Goal: Task Accomplishment & Management: Complete application form

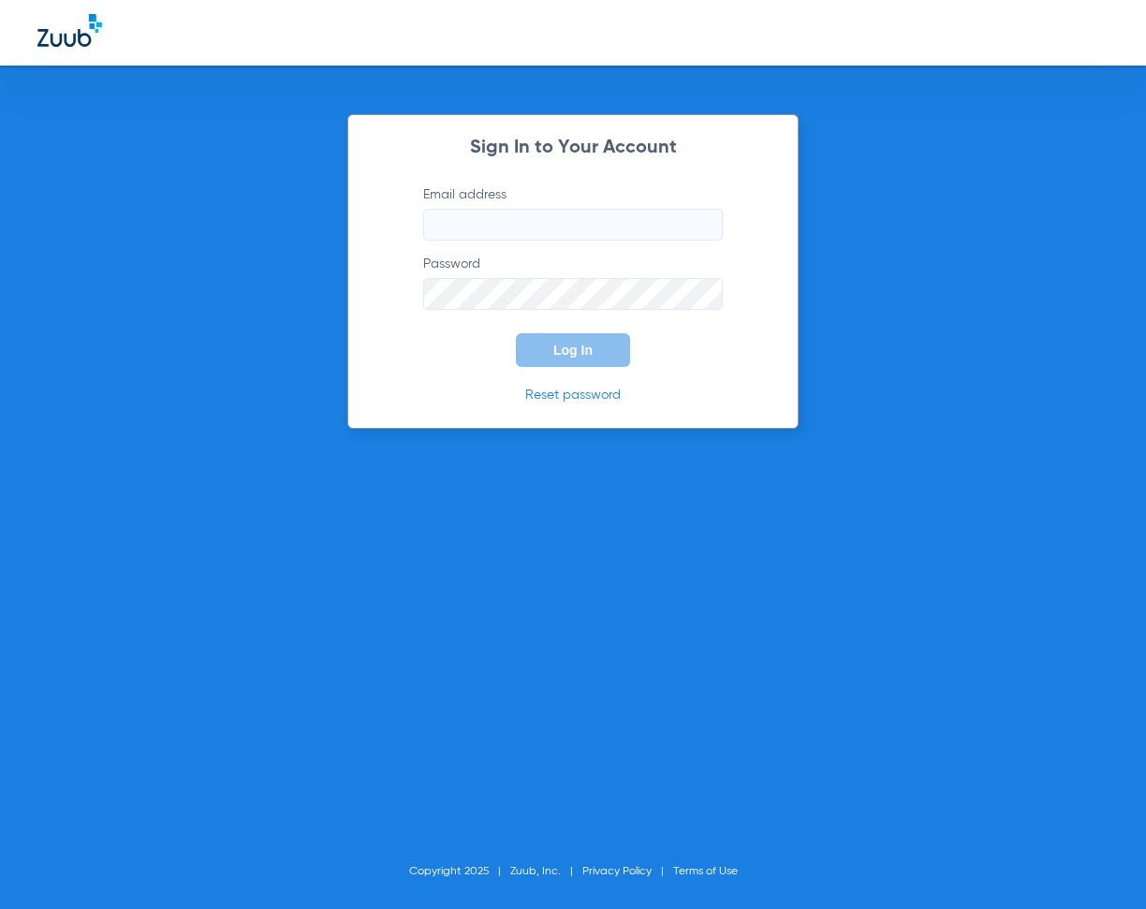
type input "[EMAIL_ADDRESS][DOMAIN_NAME]"
click at [576, 362] on button "Log In" at bounding box center [573, 350] width 114 height 34
click at [595, 355] on button "Log In" at bounding box center [573, 350] width 114 height 34
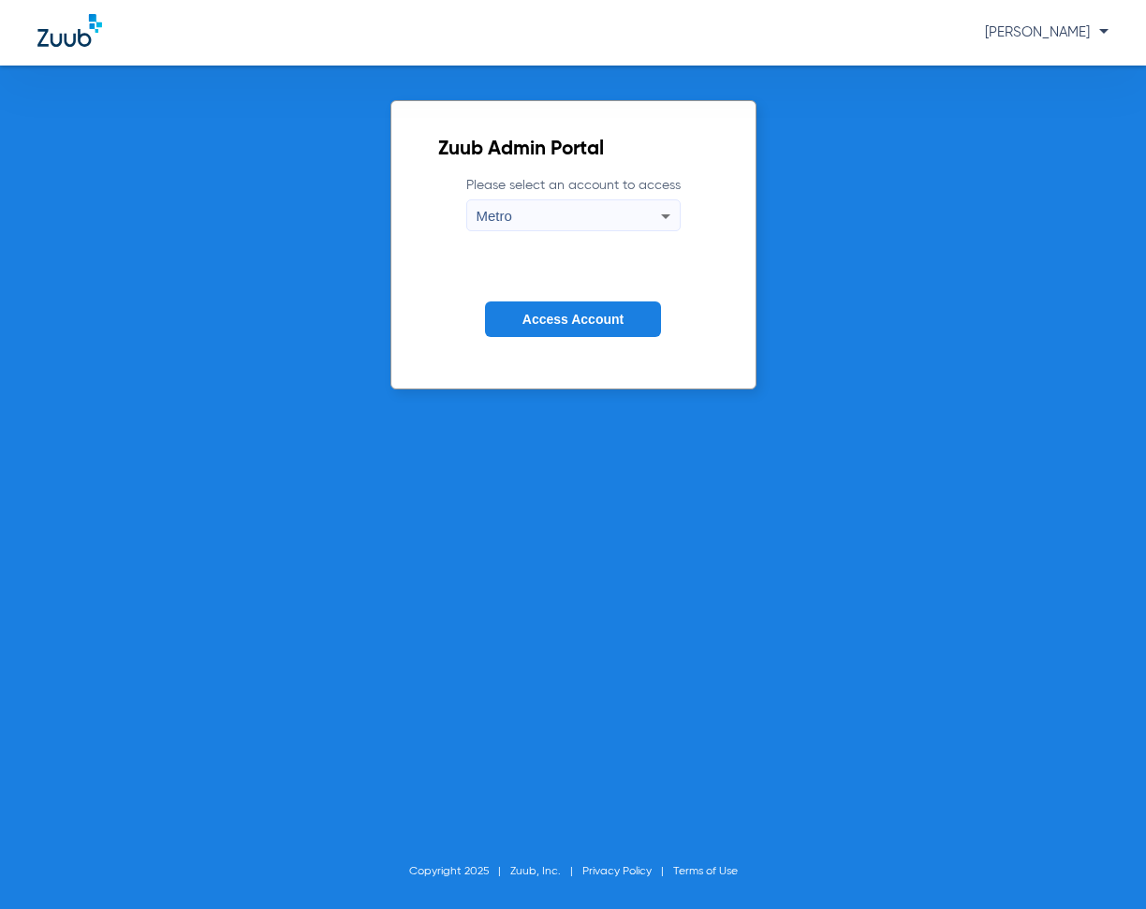
click at [568, 330] on button "Access Account" at bounding box center [573, 320] width 176 height 37
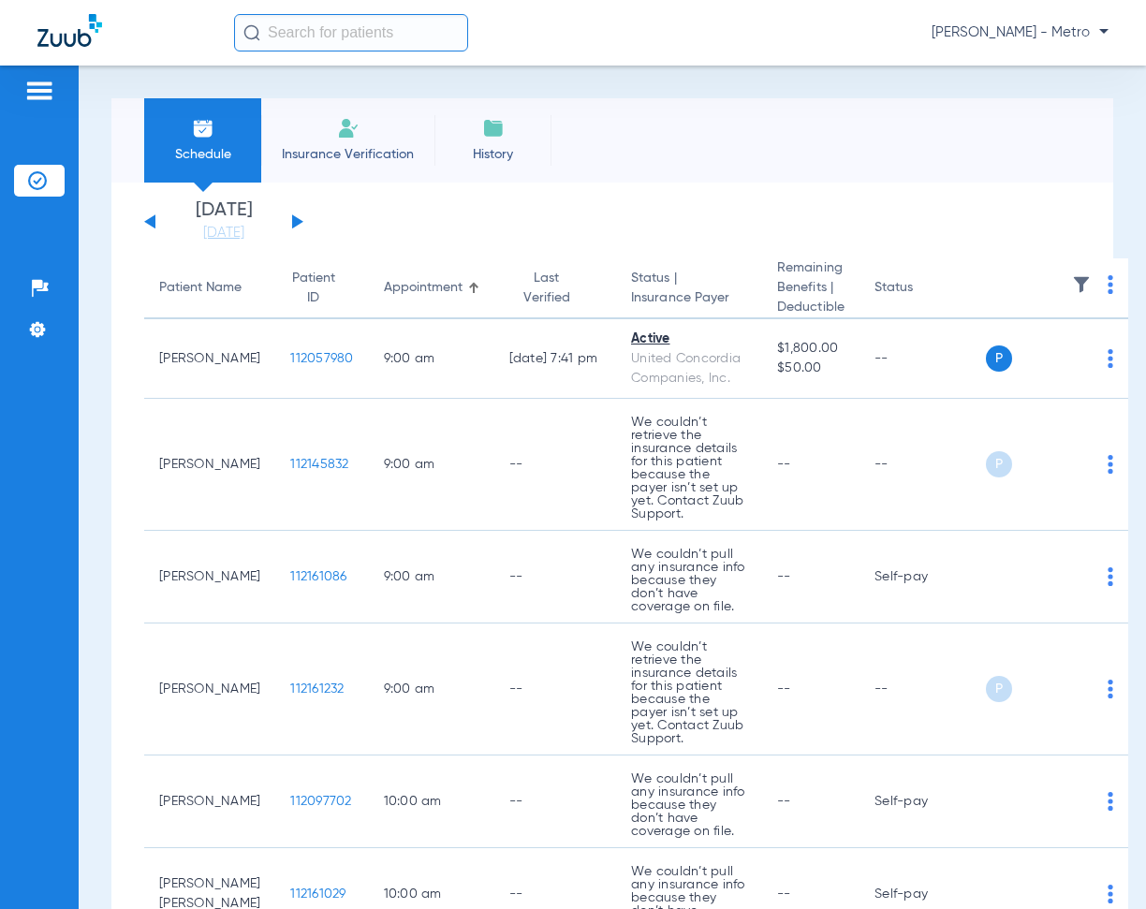
click at [361, 141] on li "Insurance Verification" at bounding box center [347, 140] width 173 height 84
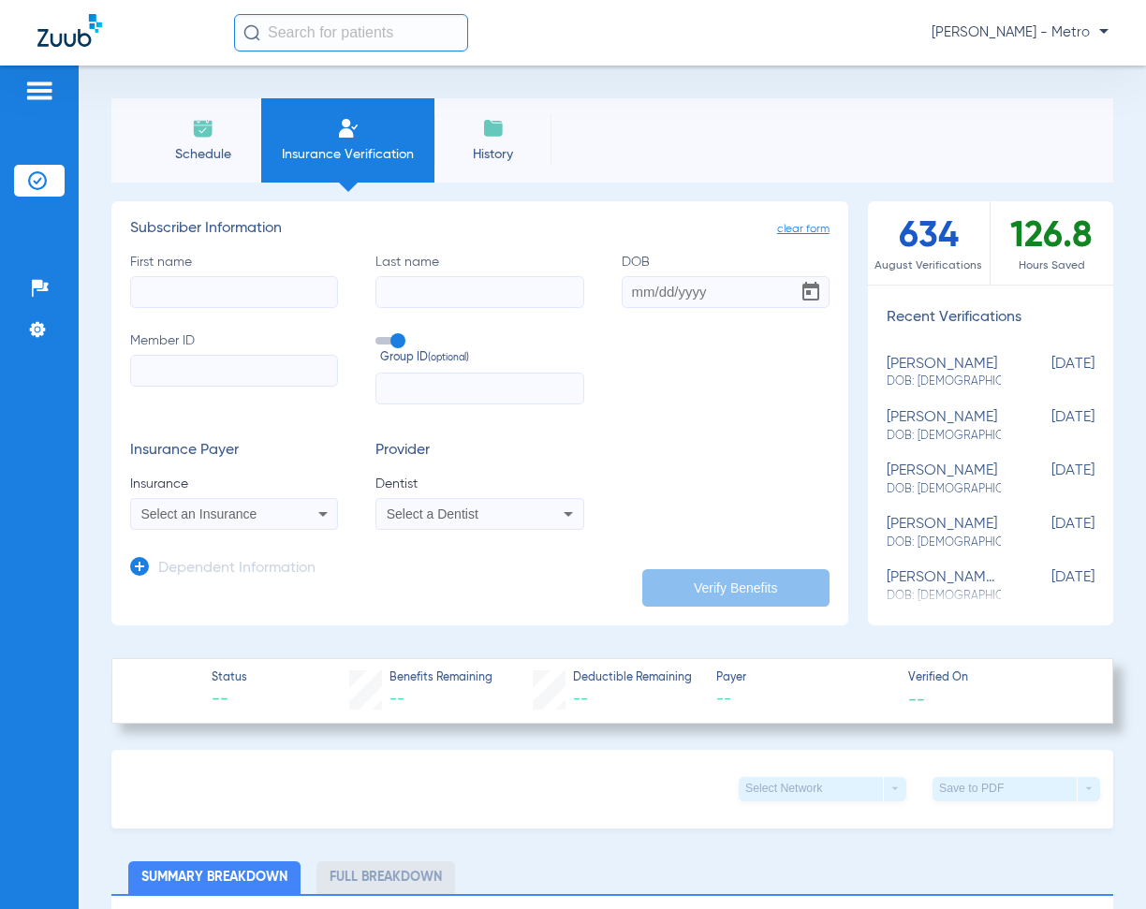
click at [217, 288] on input "First name" at bounding box center [234, 292] width 208 height 32
paste input "Gloria Rivero"
drag, startPoint x: 289, startPoint y: 295, endPoint x: 184, endPoint y: 299, distance: 105.0
click at [184, 299] on input "Gloria Rivero" at bounding box center [234, 292] width 208 height 32
type input "Gloria Rivero"
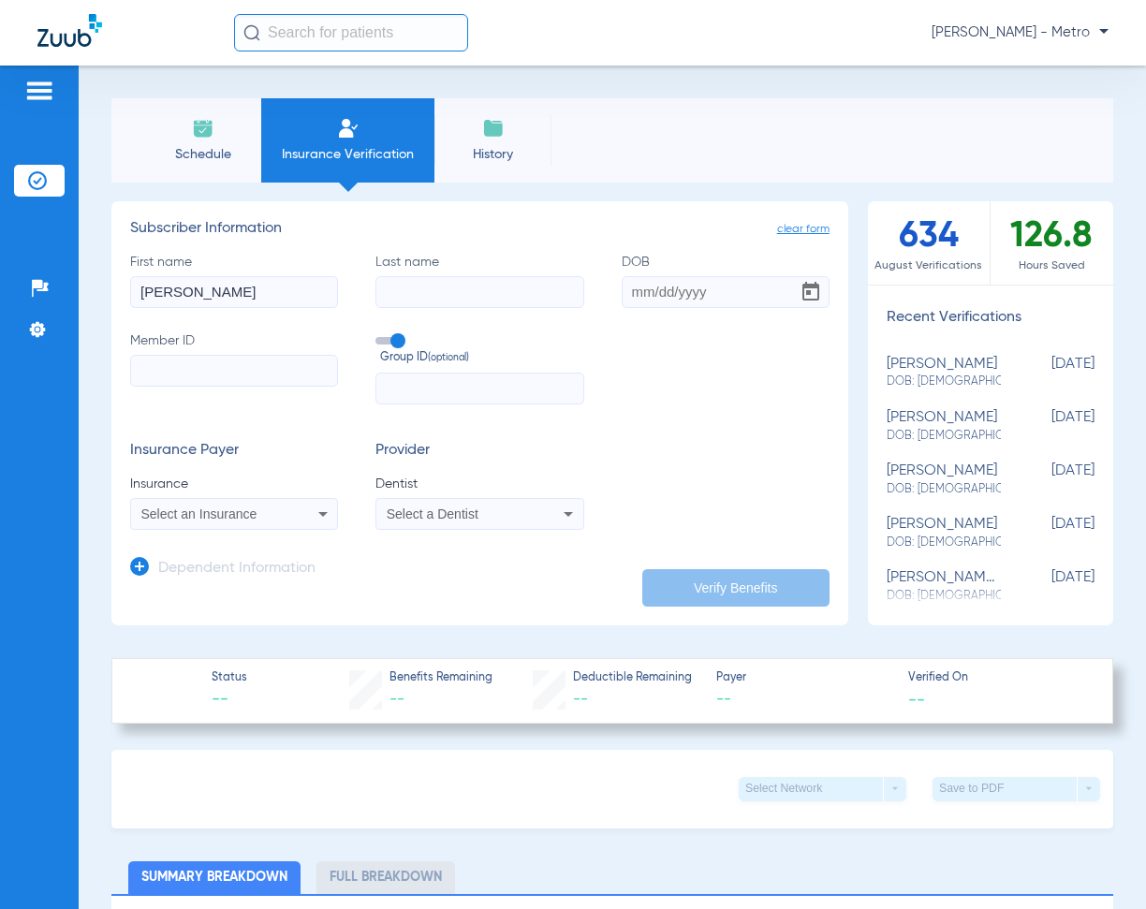
click at [404, 285] on input "Last name" at bounding box center [480, 292] width 208 height 32
paste input "Rivero"
type input "Rivero"
drag, startPoint x: 251, startPoint y: 297, endPoint x: 187, endPoint y: 300, distance: 63.7
click at [187, 300] on input "Gloria Rivero" at bounding box center [234, 292] width 208 height 32
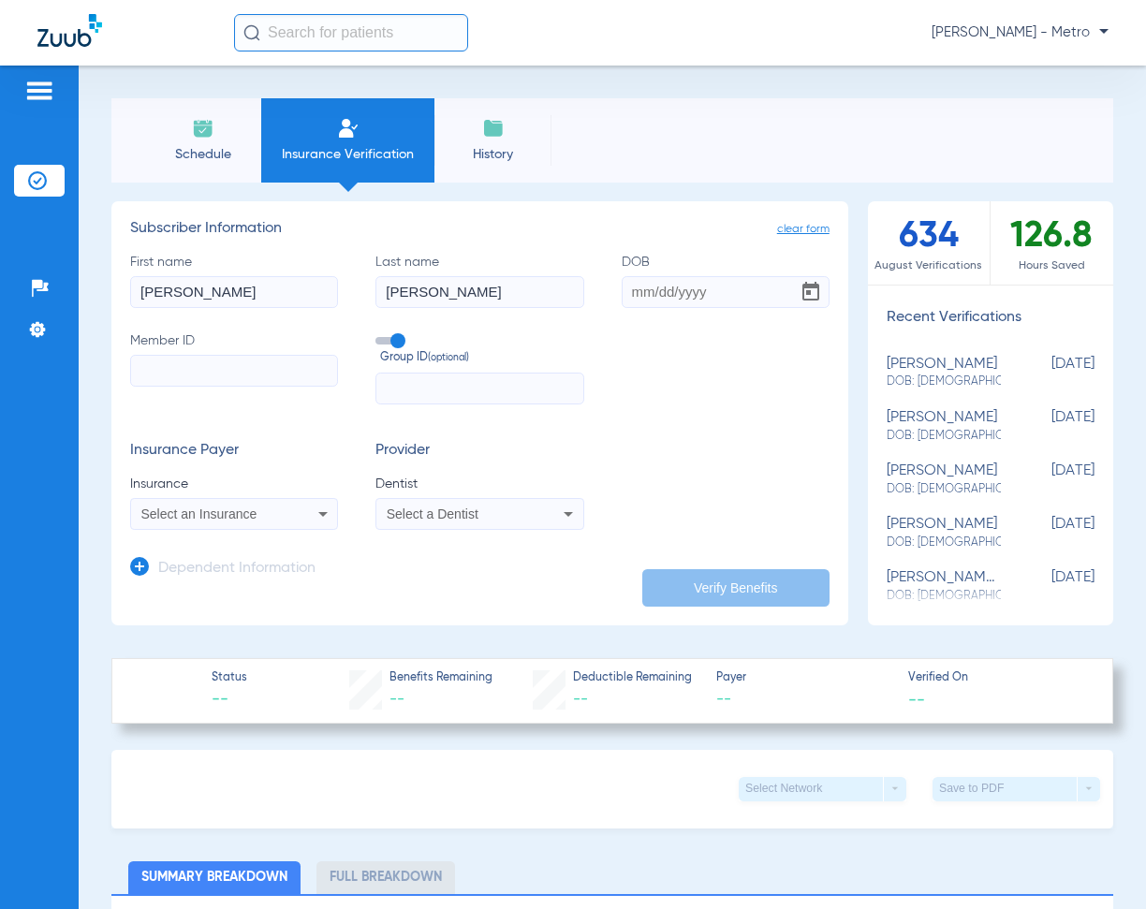
type input "Gloria"
click at [138, 565] on icon at bounding box center [139, 566] width 19 height 19
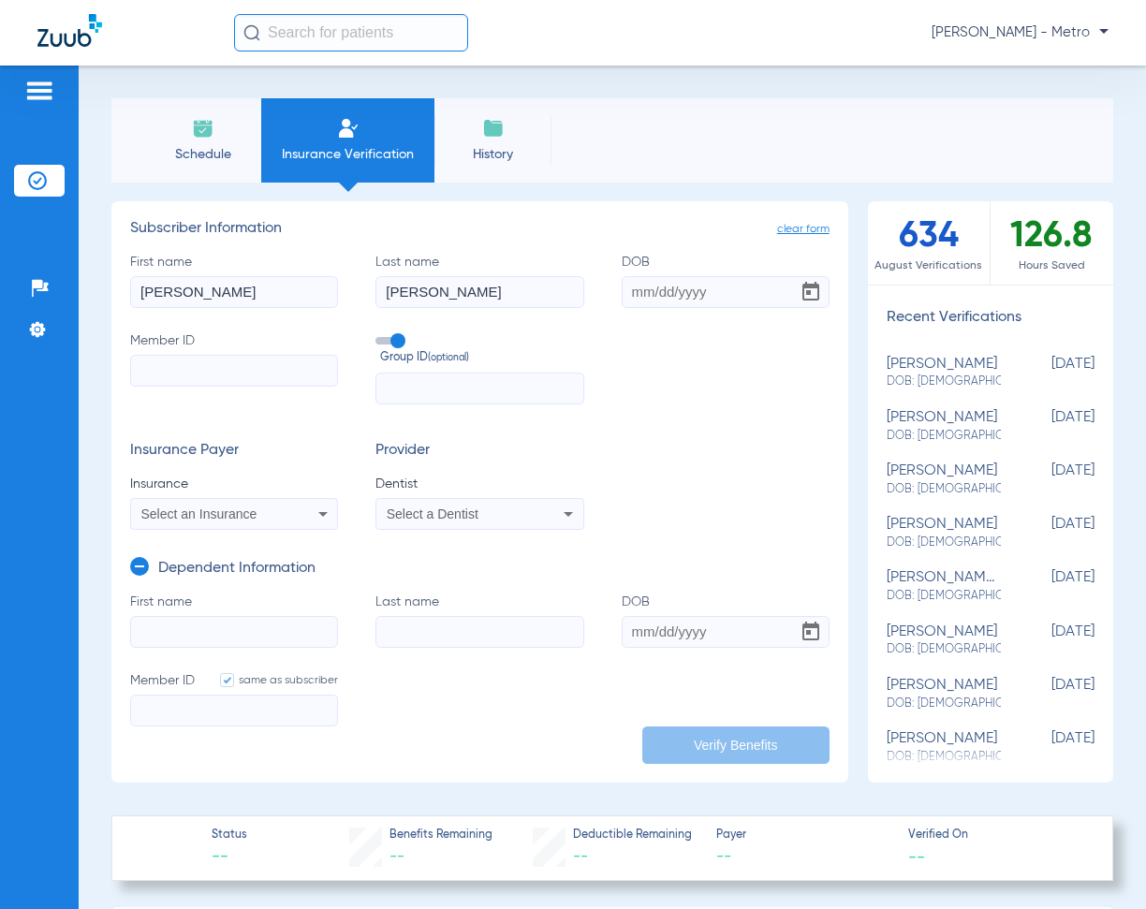
click at [403, 636] on input "Last name" at bounding box center [480, 632] width 208 height 32
paste input "Rivero"
type input "Rivero"
click at [239, 371] on input "Member ID" at bounding box center [234, 371] width 208 height 32
drag, startPoint x: 163, startPoint y: 350, endPoint x: 145, endPoint y: 372, distance: 27.9
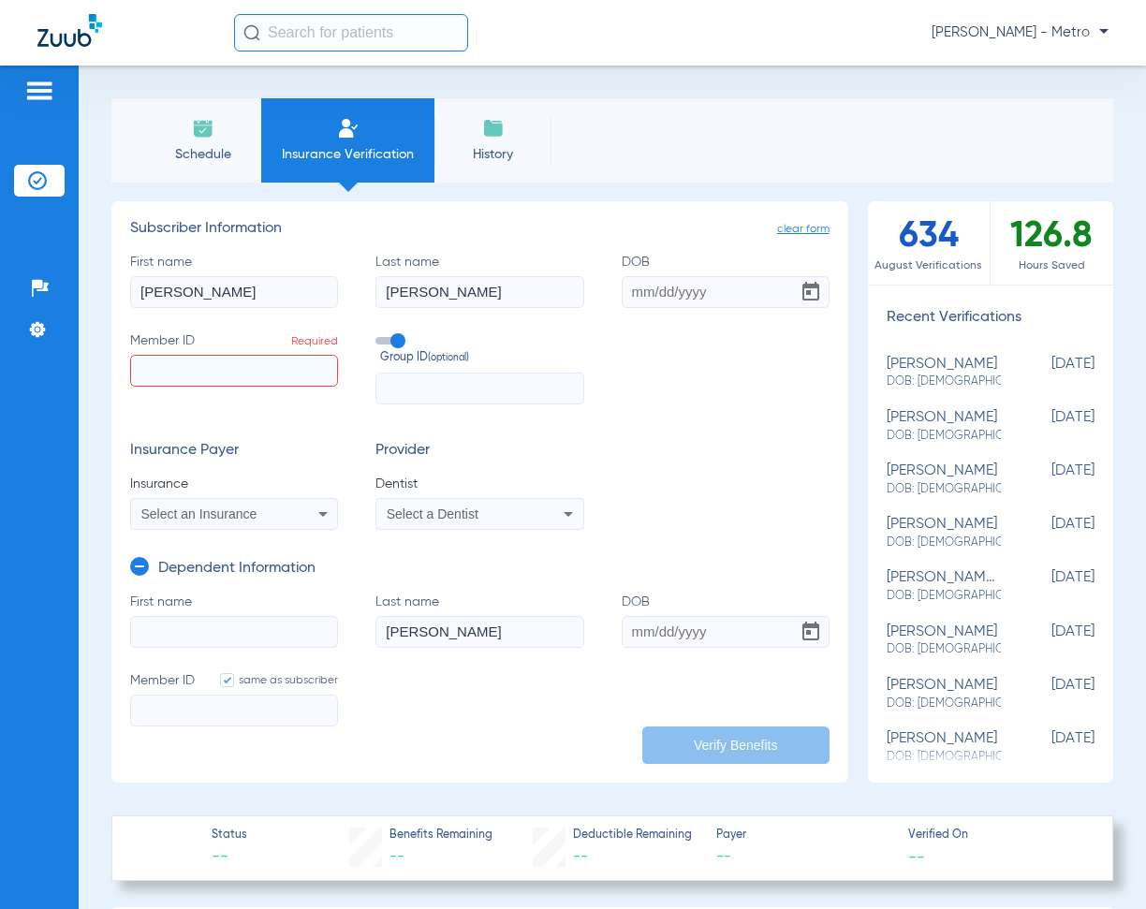
click at [145, 372] on input "Member ID Required" at bounding box center [234, 371] width 208 height 32
paste input "639202148"
type input "639202148"
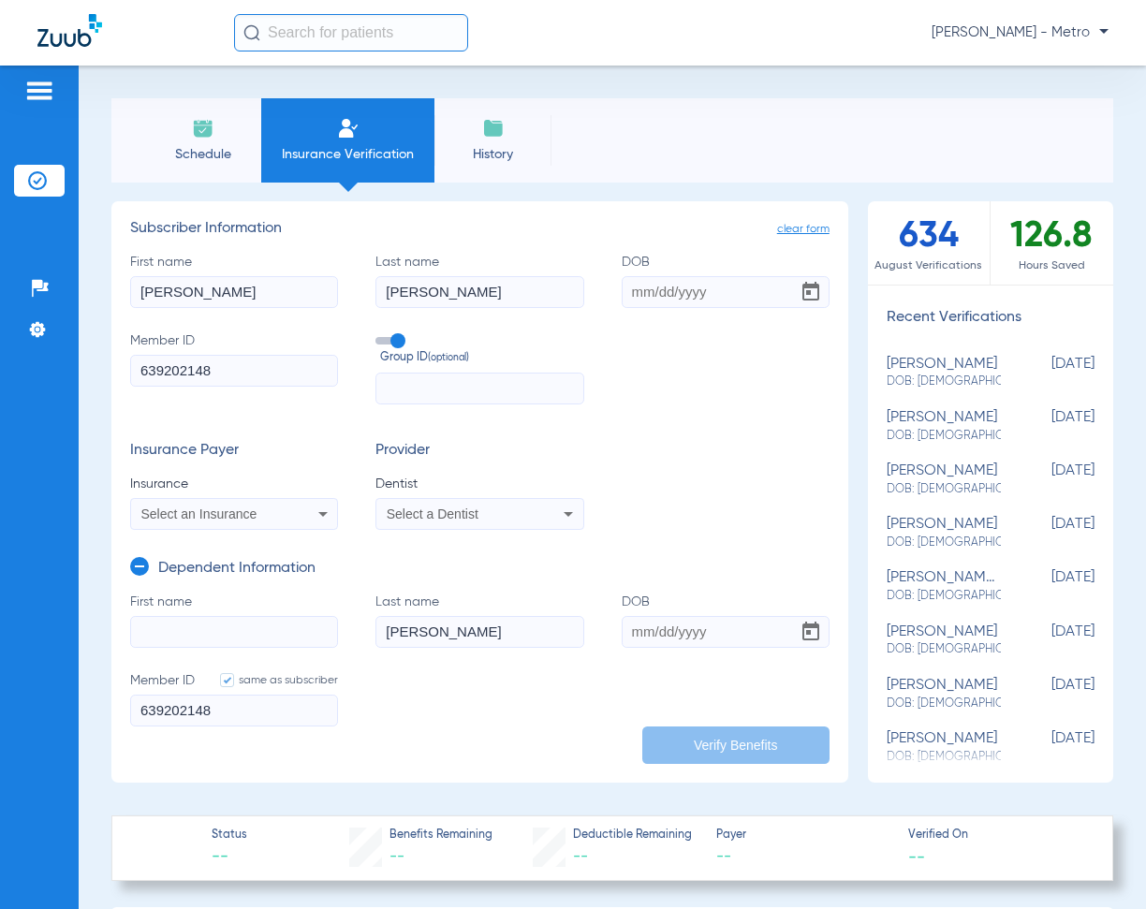
click at [241, 517] on span "Select an Insurance" at bounding box center [199, 514] width 116 height 15
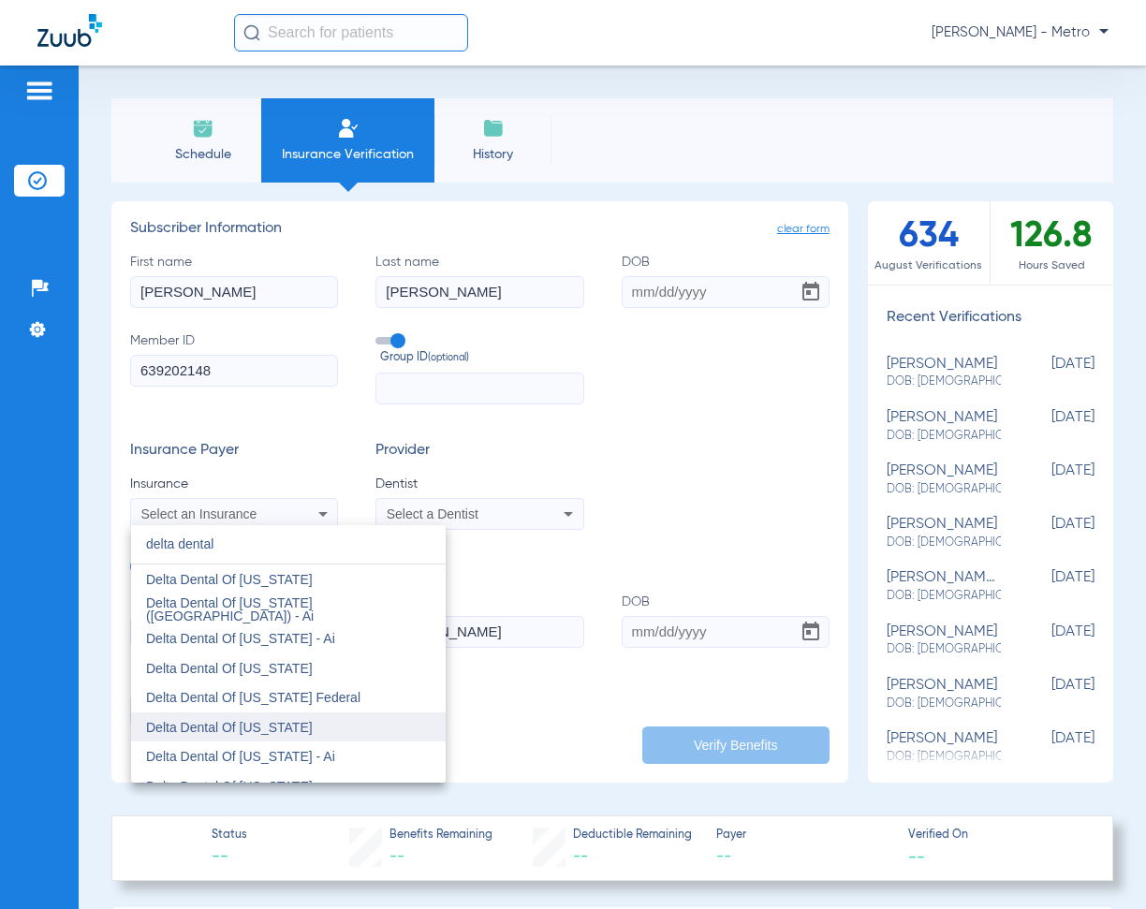
scroll to position [468, 0]
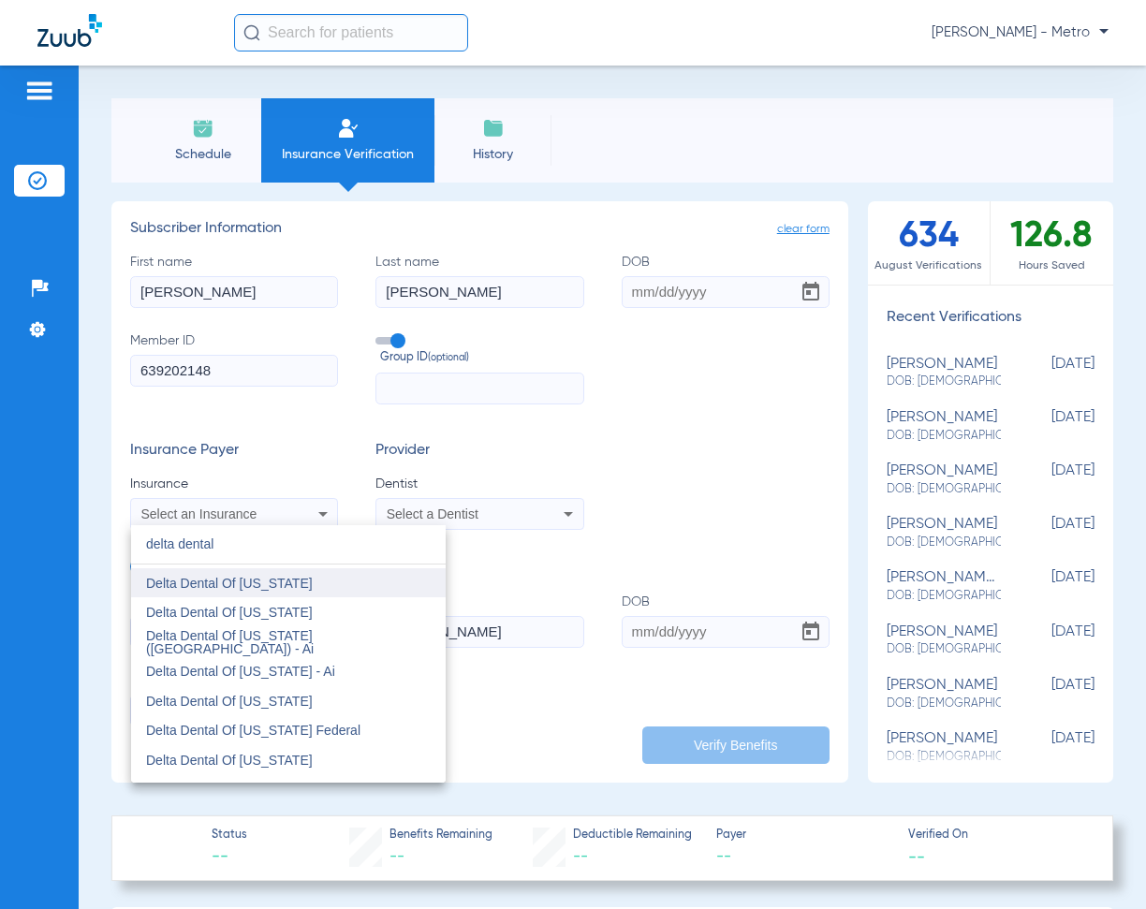
type input "delta dental"
click at [310, 583] on mat-option "Delta Dental Of [US_STATE]" at bounding box center [288, 583] width 315 height 30
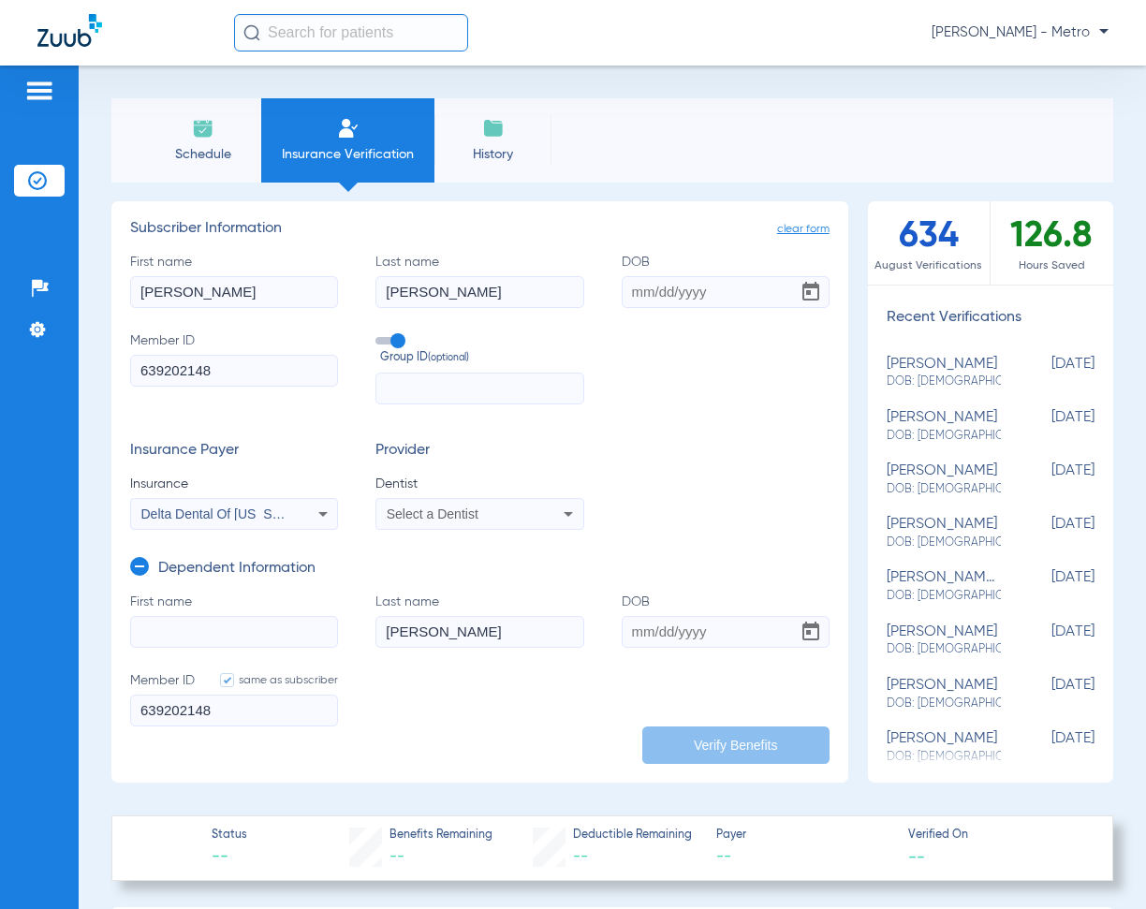
click at [474, 510] on span "Select a Dentist" at bounding box center [433, 514] width 92 height 15
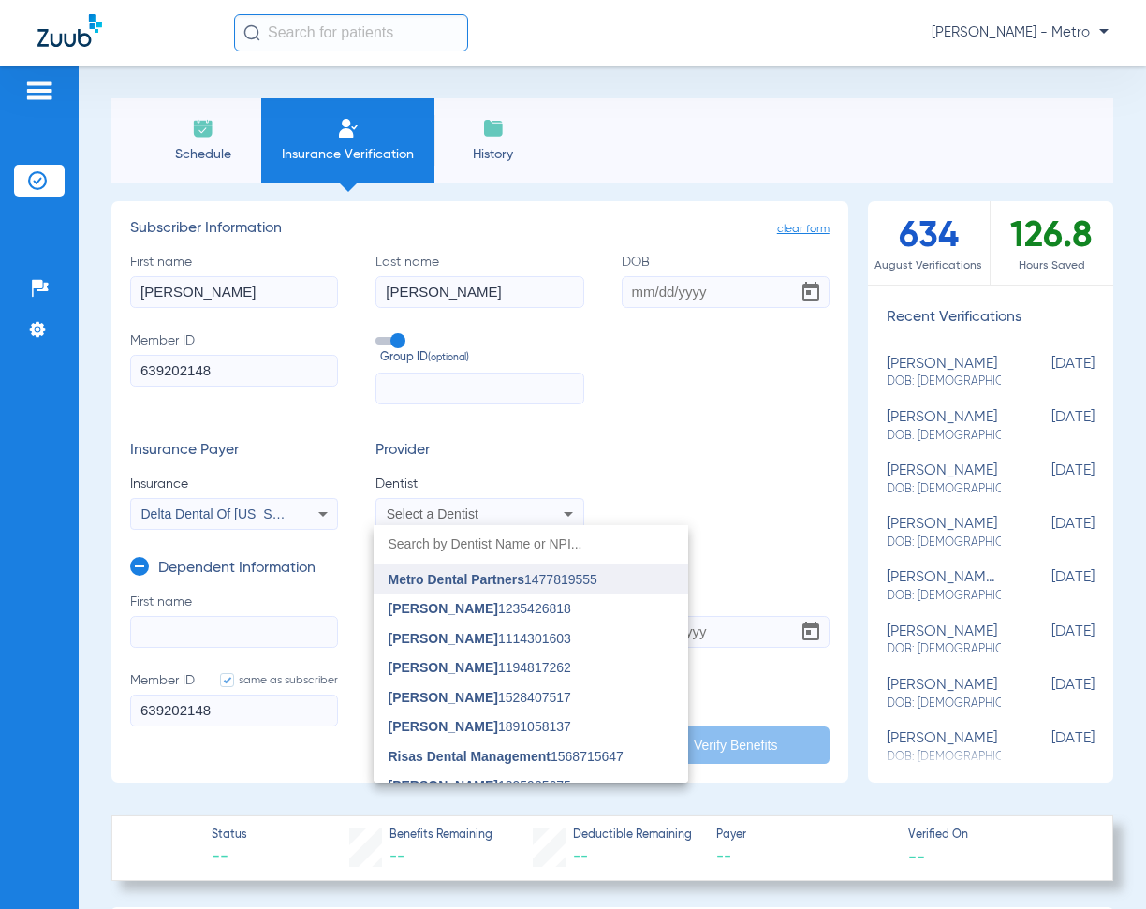
click at [465, 573] on span "Metro Dental Partners" at bounding box center [457, 579] width 136 height 15
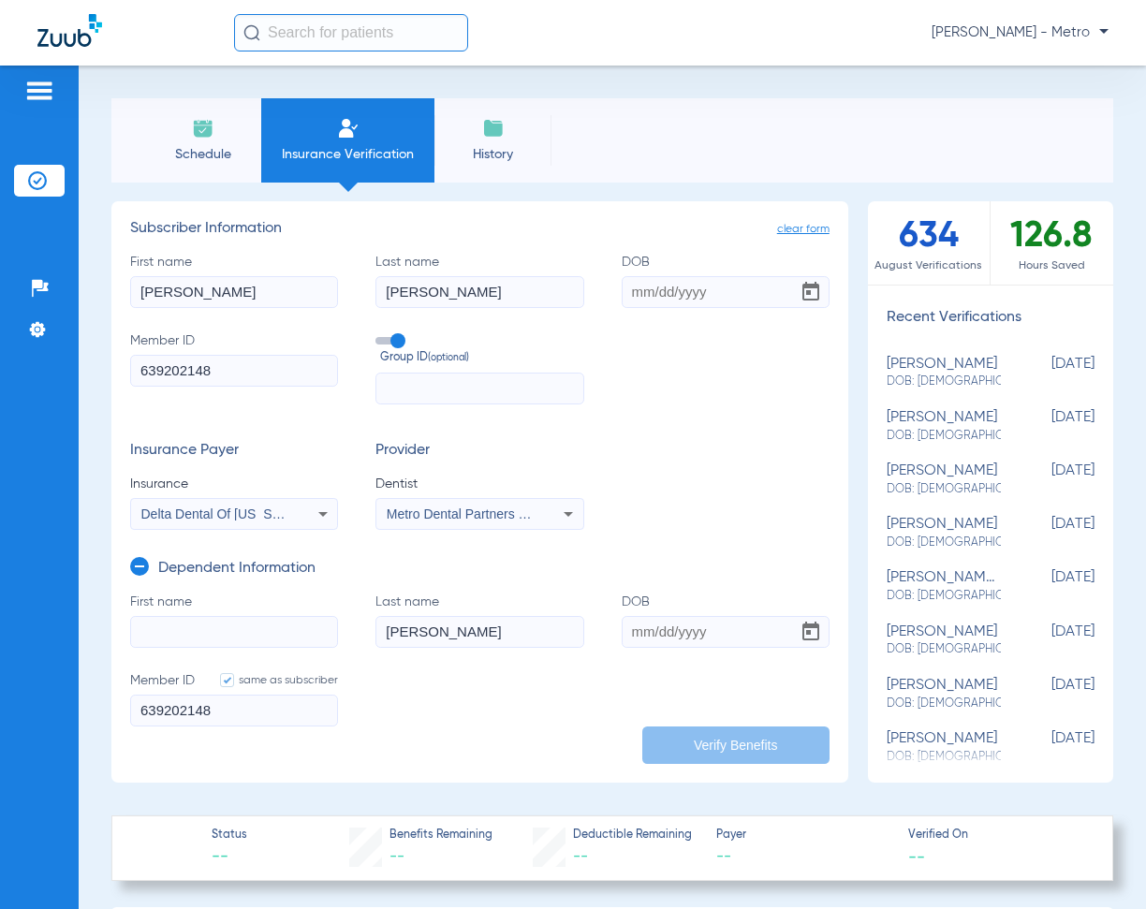
click at [220, 638] on input "First name" at bounding box center [234, 632] width 208 height 32
paste input "Breses"
type input "Breses"
click at [638, 635] on input "DOB" at bounding box center [726, 632] width 208 height 32
type input "04/05/2007"
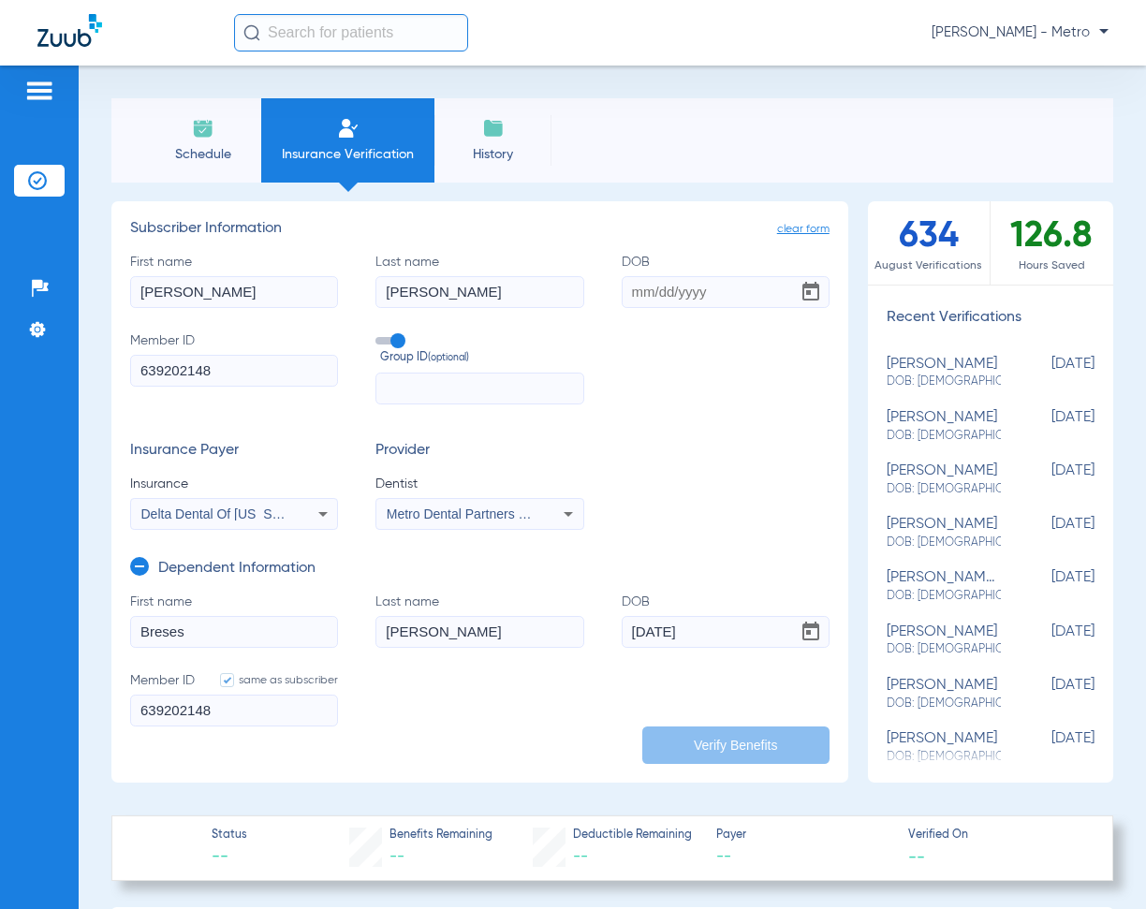
click at [629, 293] on input "DOB" at bounding box center [726, 292] width 208 height 32
type input "09/26/1974"
click at [710, 753] on button "Verify Benefits" at bounding box center [735, 745] width 187 height 37
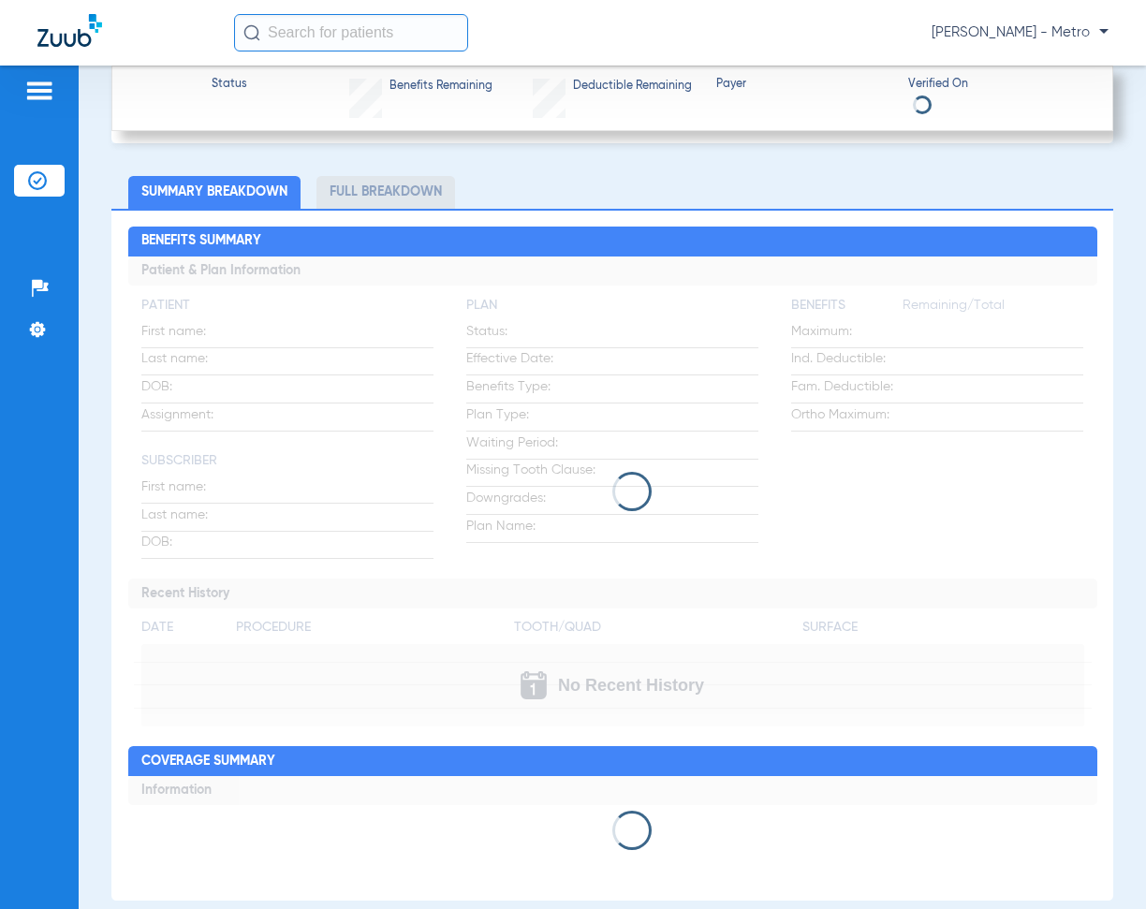
scroll to position [937, 0]
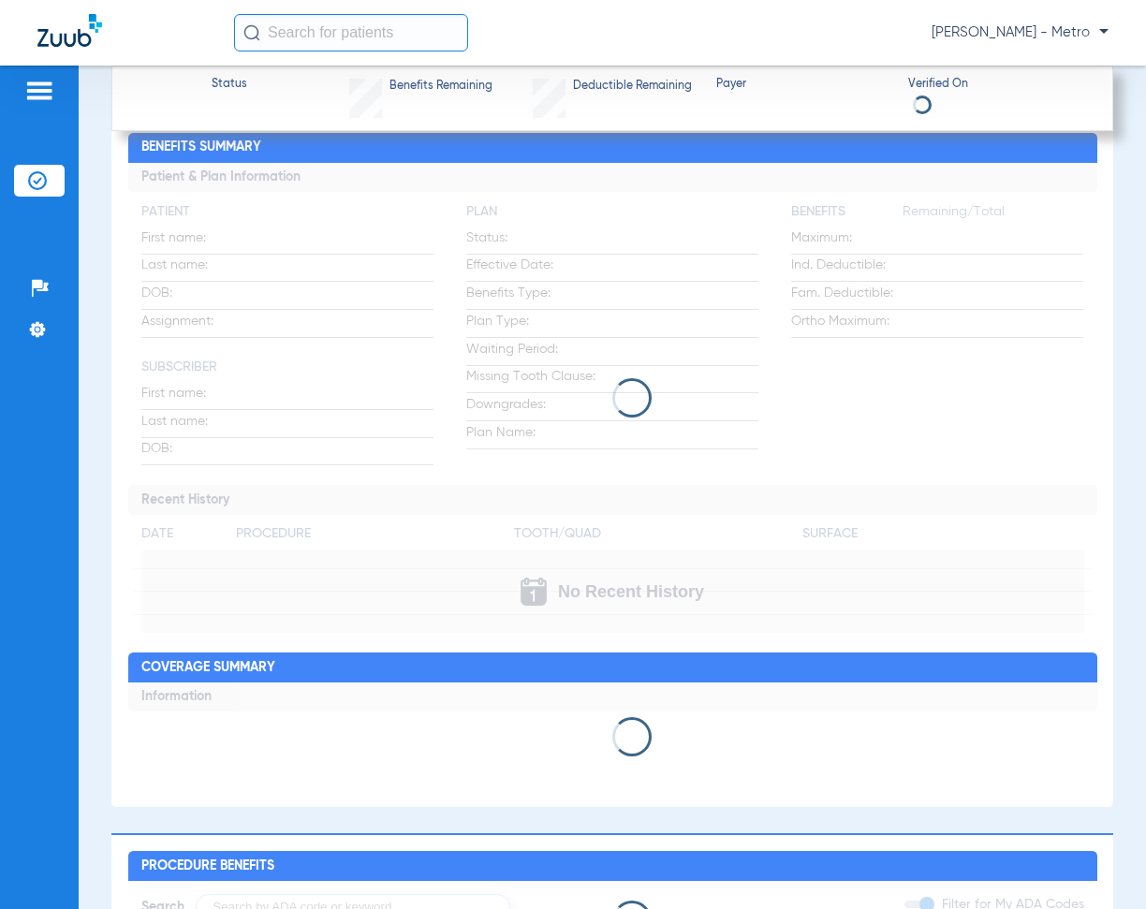
type input "Gloria"
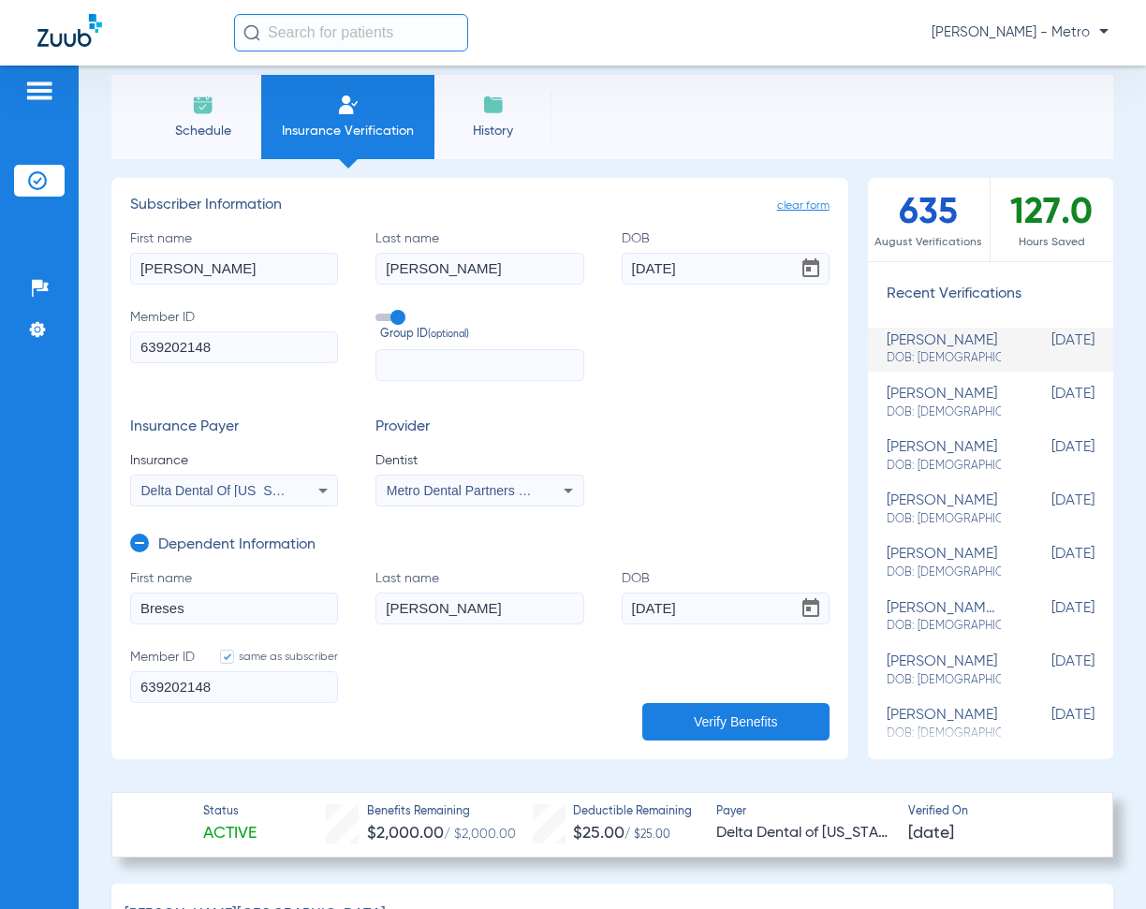
scroll to position [0, 0]
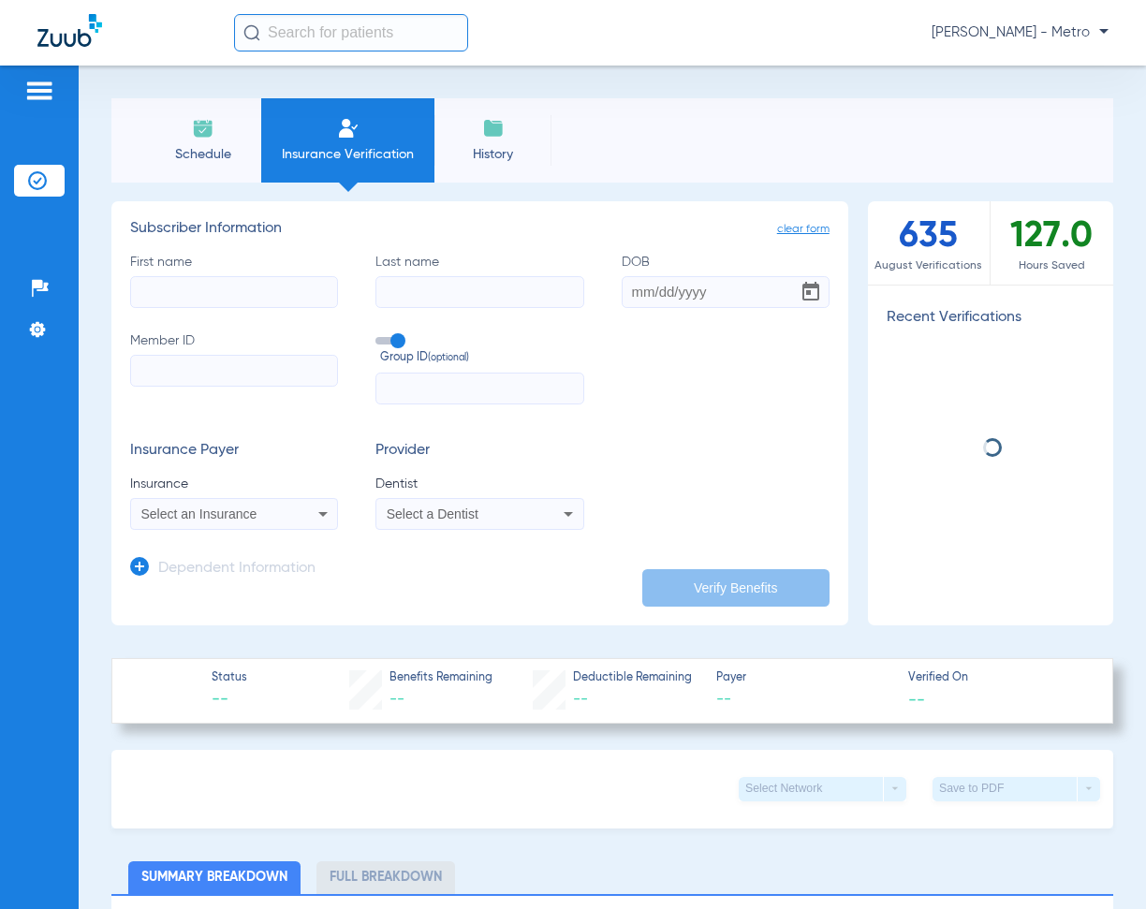
click at [221, 290] on input "First name" at bounding box center [234, 292] width 208 height 32
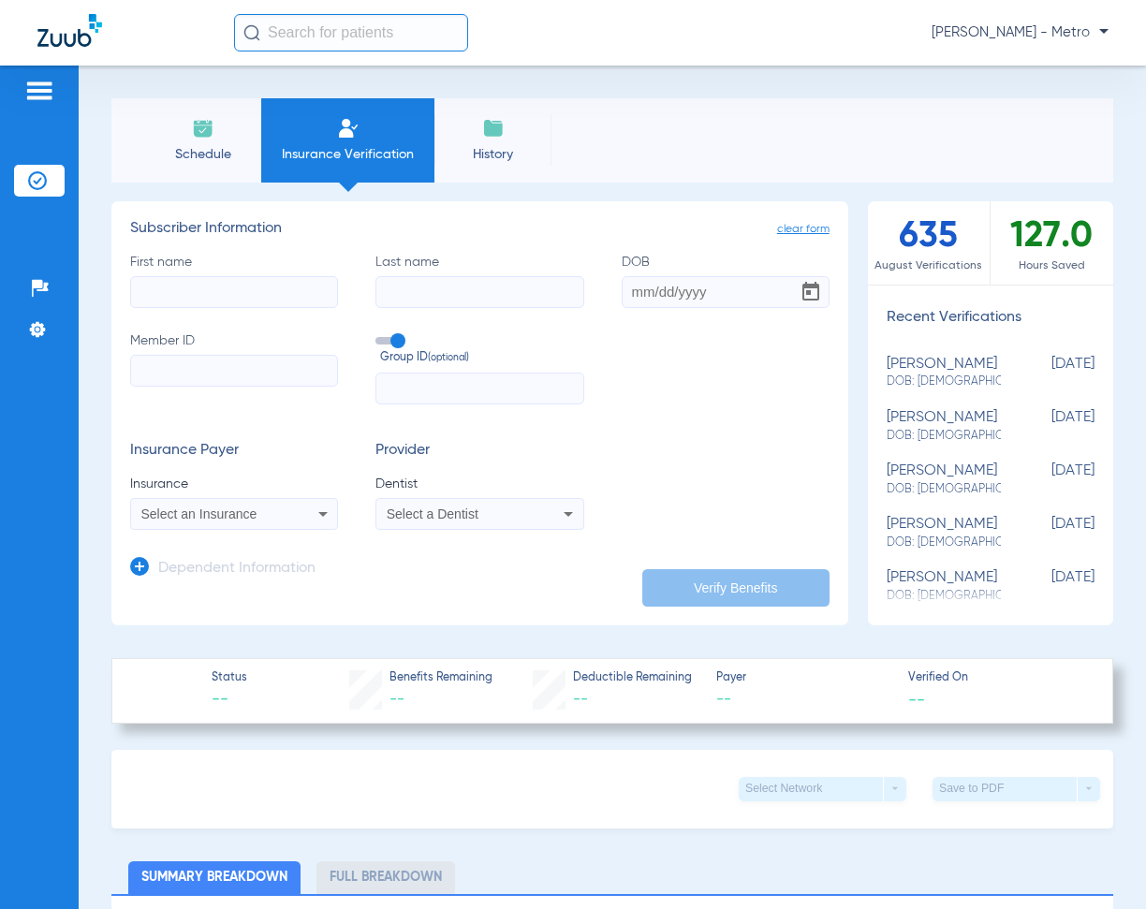
paste input "[DEMOGRAPHIC_DATA]"
type input "[DEMOGRAPHIC_DATA]"
click at [428, 281] on input "Last name" at bounding box center [480, 292] width 208 height 32
paste input "[PERSON_NAME]"
type input "[PERSON_NAME]"
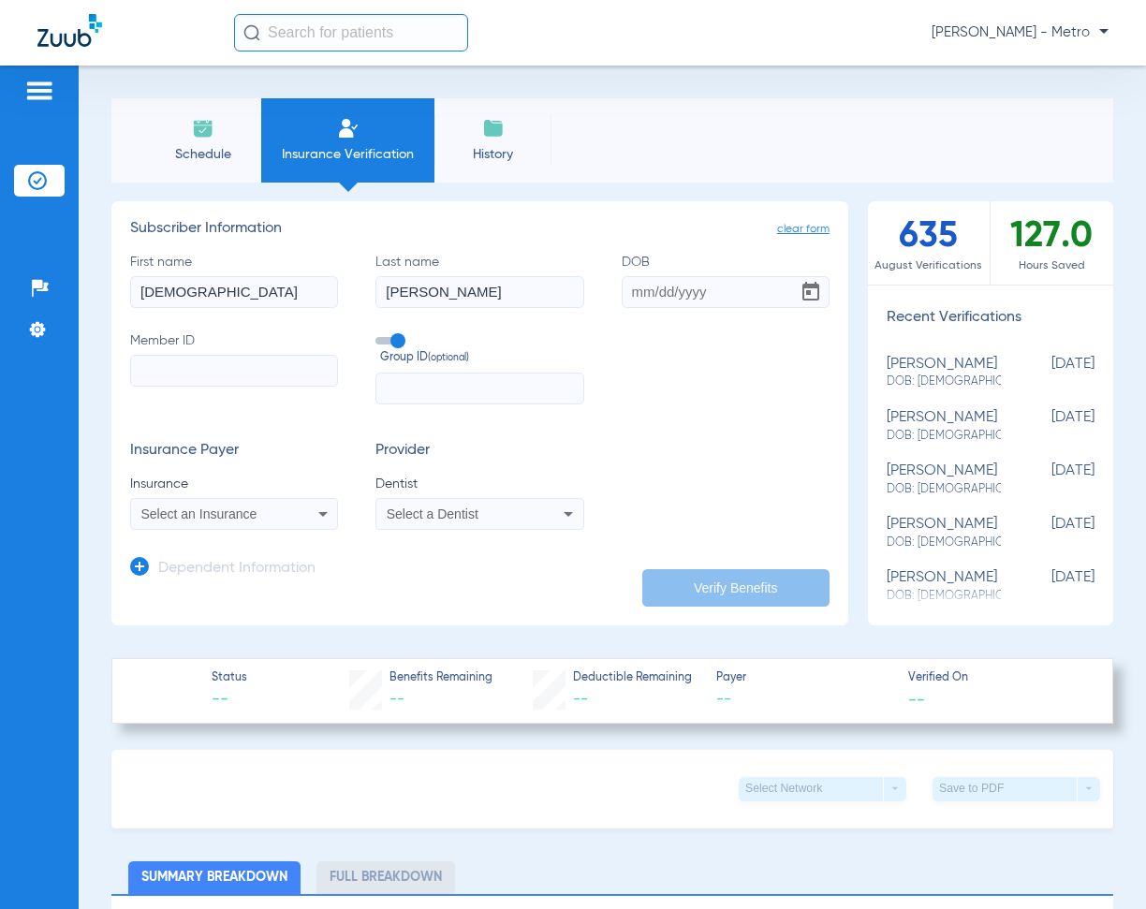
click at [624, 301] on input "DOB" at bounding box center [726, 292] width 208 height 32
type input "[DATE]"
click at [188, 371] on input "Member ID" at bounding box center [234, 371] width 208 height 32
paste input "05000010032055"
type input "05000010032055"
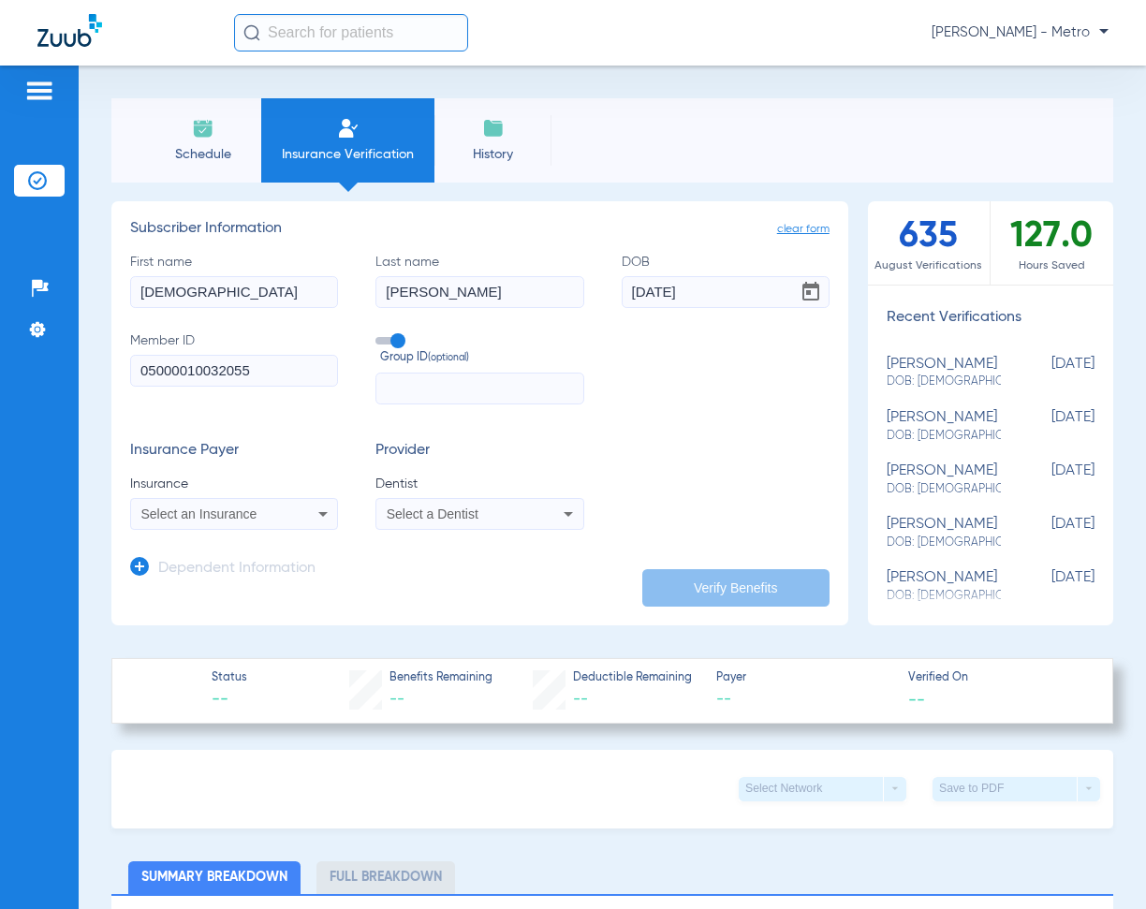
click at [257, 503] on div "Select an Insurance" at bounding box center [234, 514] width 206 height 22
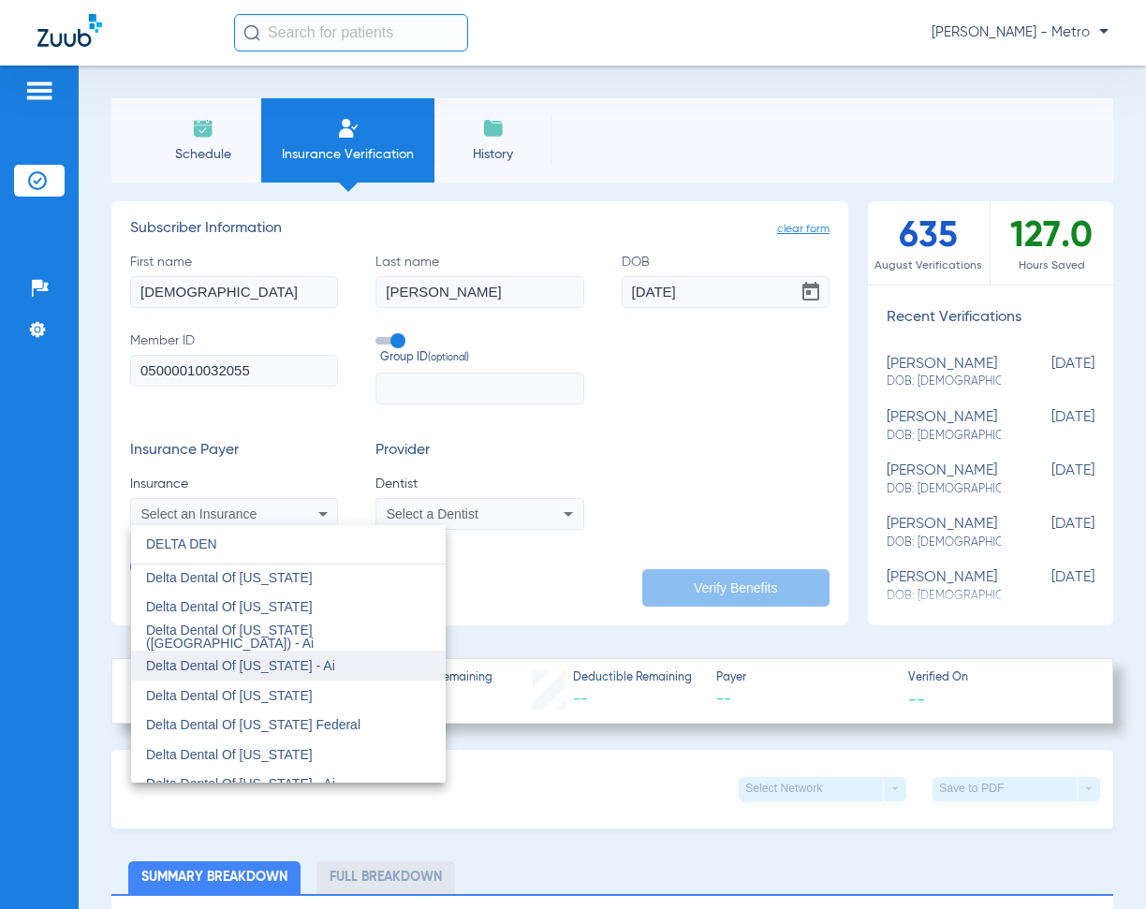
scroll to position [375, 0]
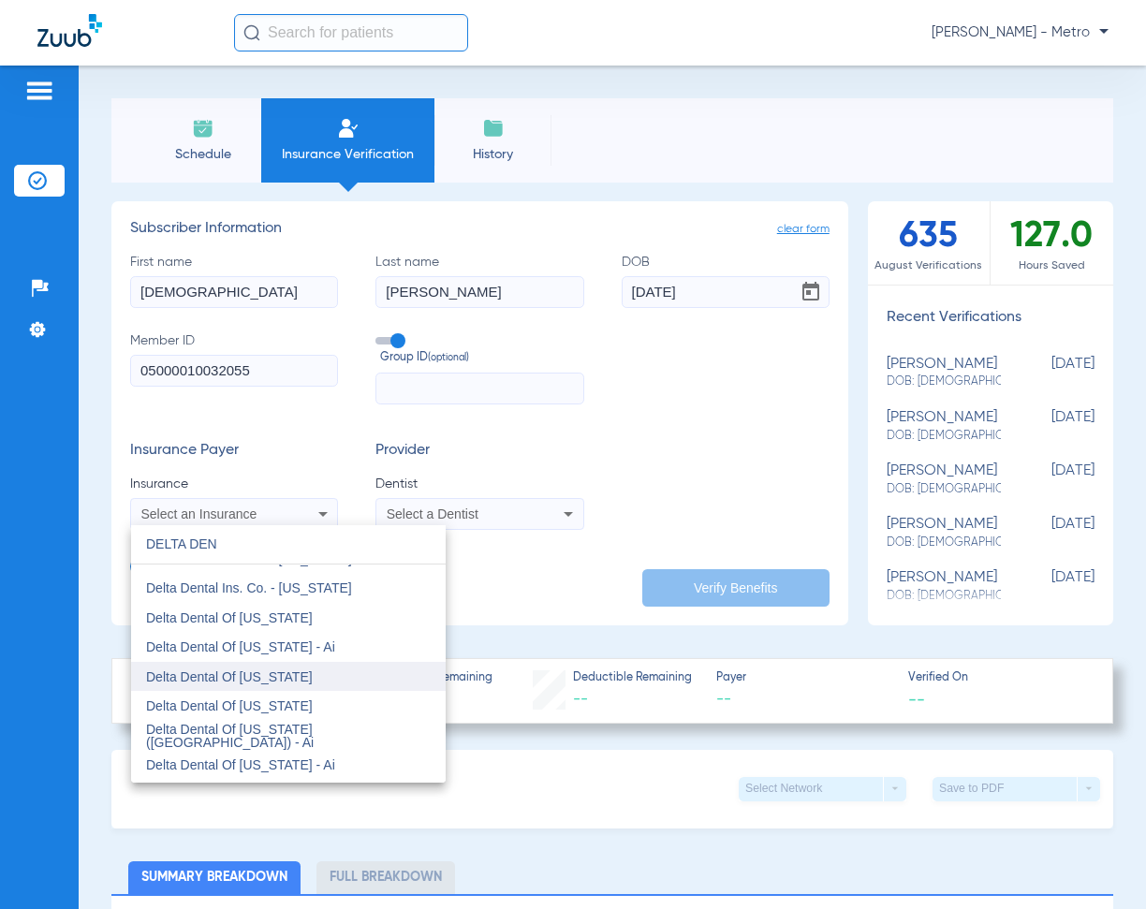
type input "DELTA DEN"
click at [302, 665] on mat-option "Delta Dental Of [US_STATE]" at bounding box center [288, 677] width 315 height 30
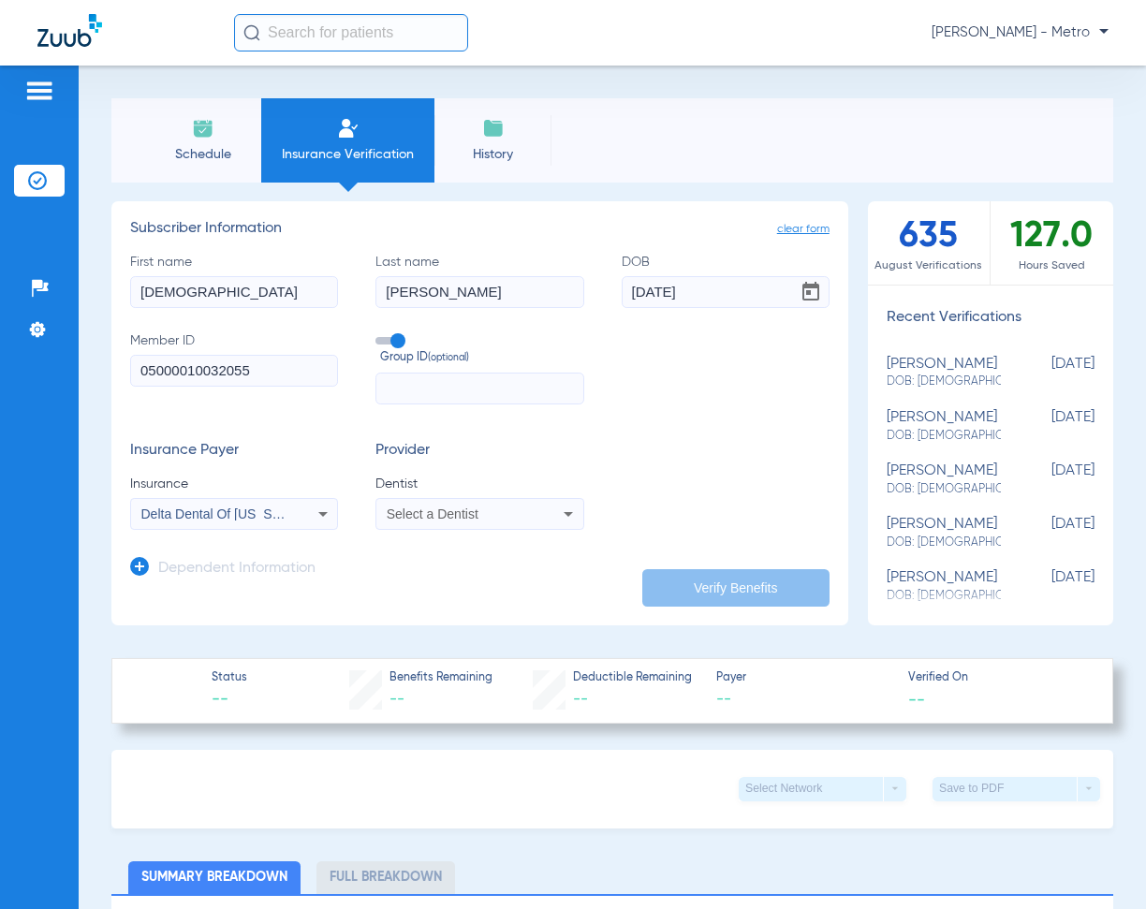
click at [425, 520] on span "Select a Dentist" at bounding box center [433, 514] width 92 height 15
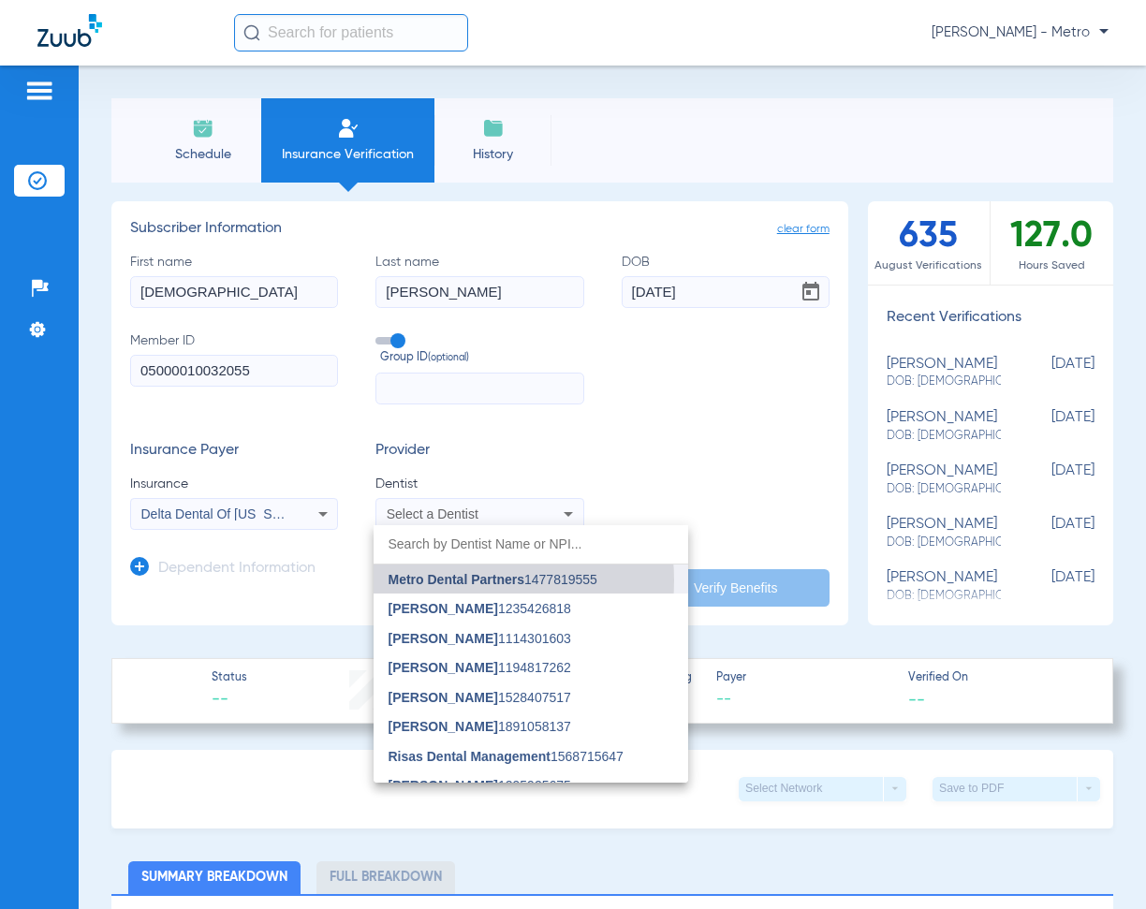
click at [450, 581] on span "Metro Dental Partners" at bounding box center [457, 579] width 136 height 15
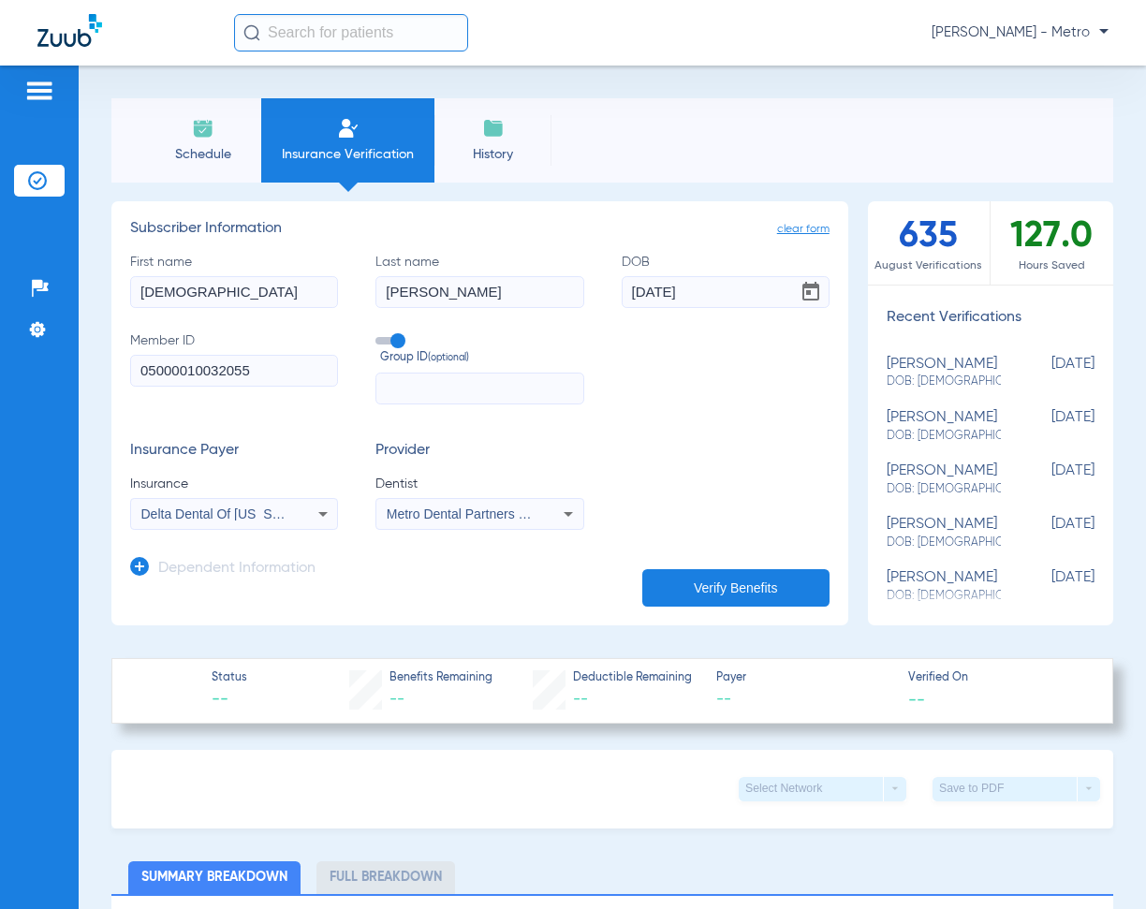
click at [681, 603] on button "Verify Benefits" at bounding box center [735, 587] width 187 height 37
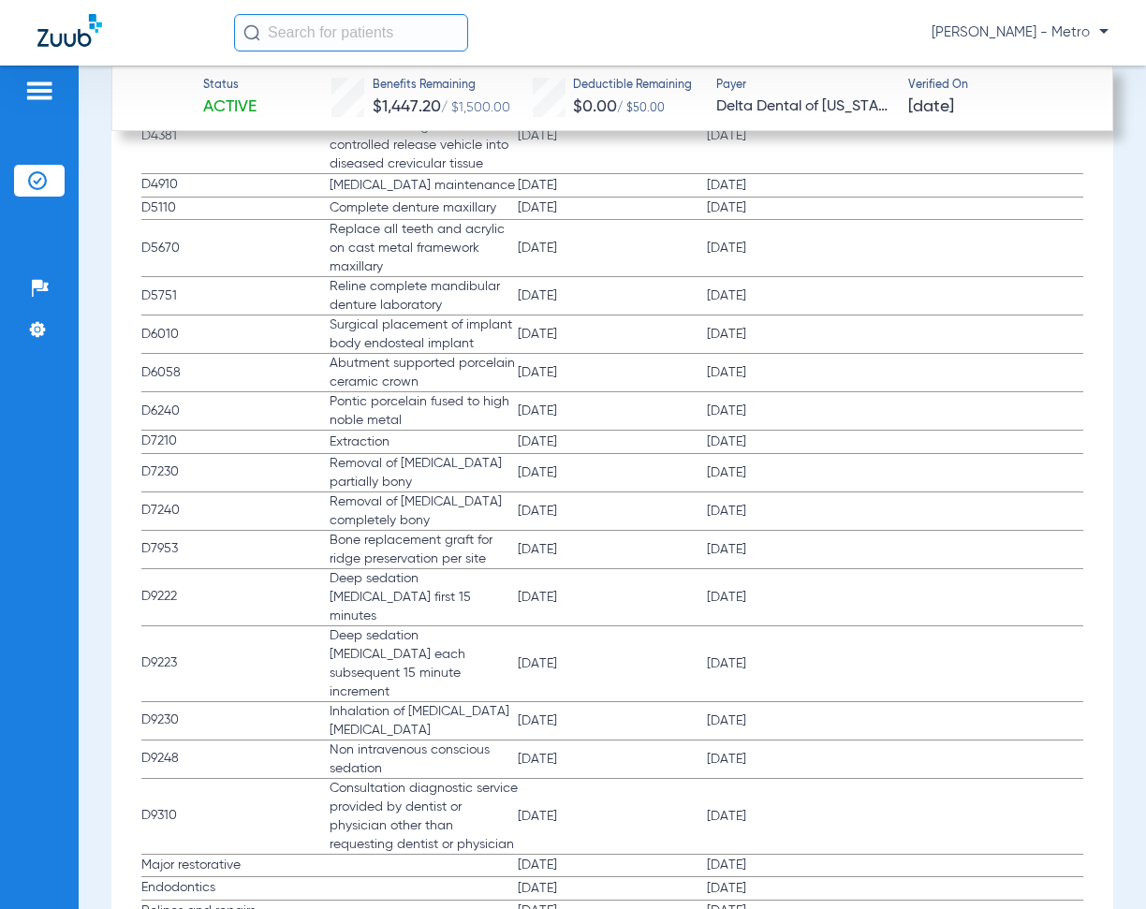
scroll to position [3746, 0]
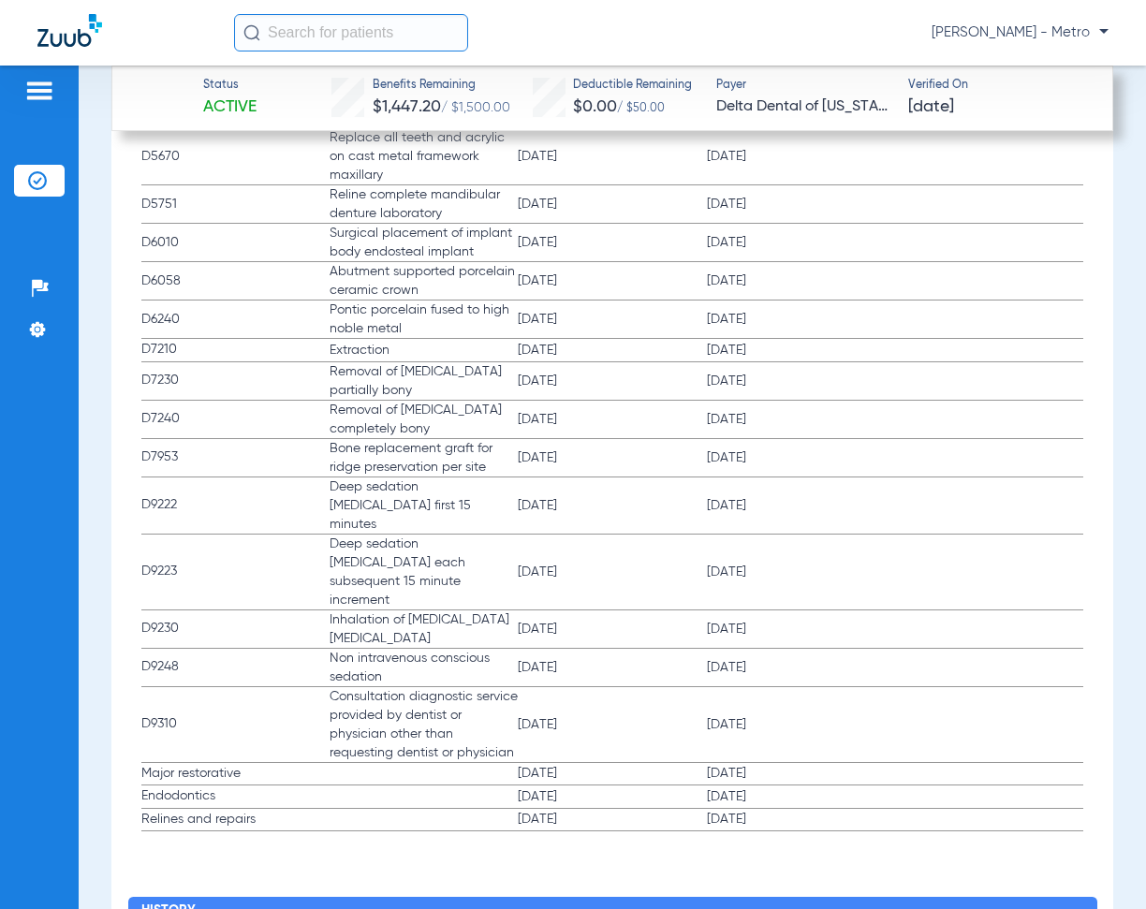
click at [465, 763] on label "Major restorative [DATE] [DATE]" at bounding box center [612, 774] width 943 height 23
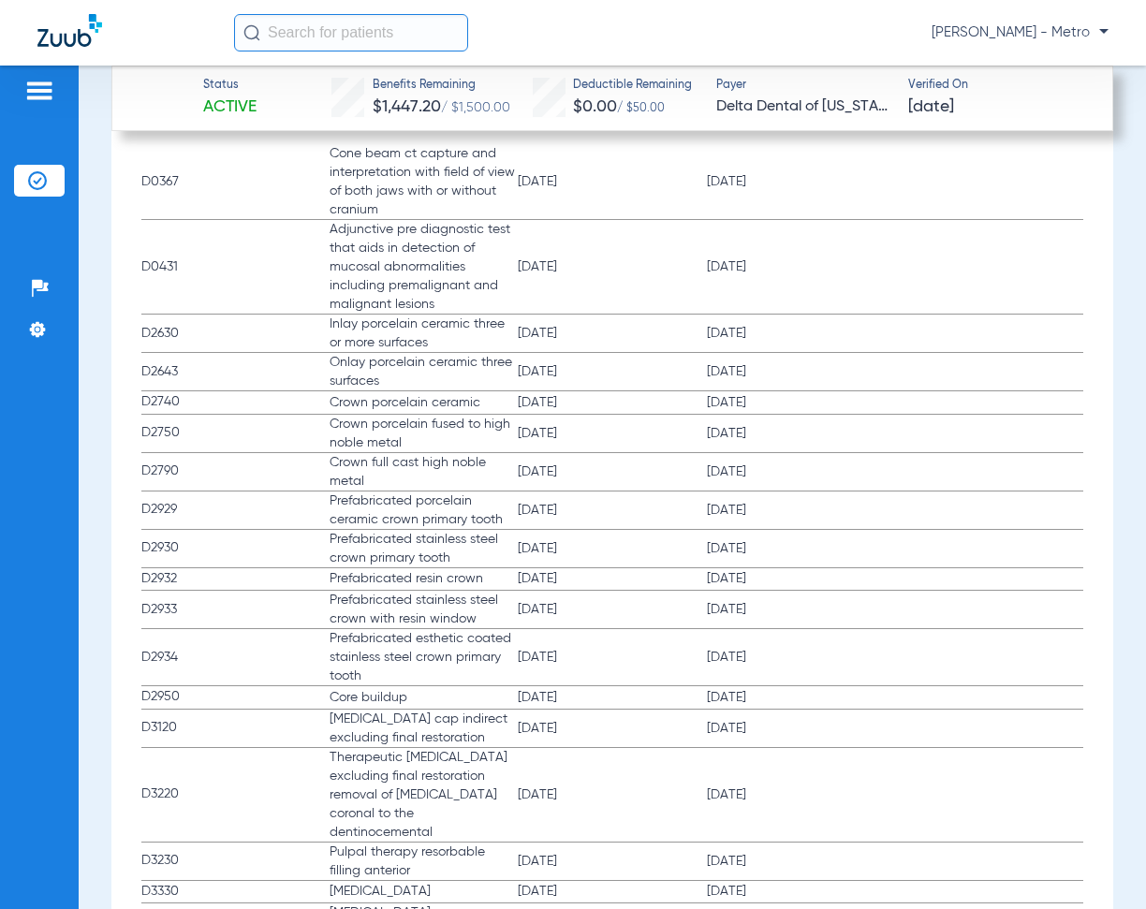
scroll to position [2683, 0]
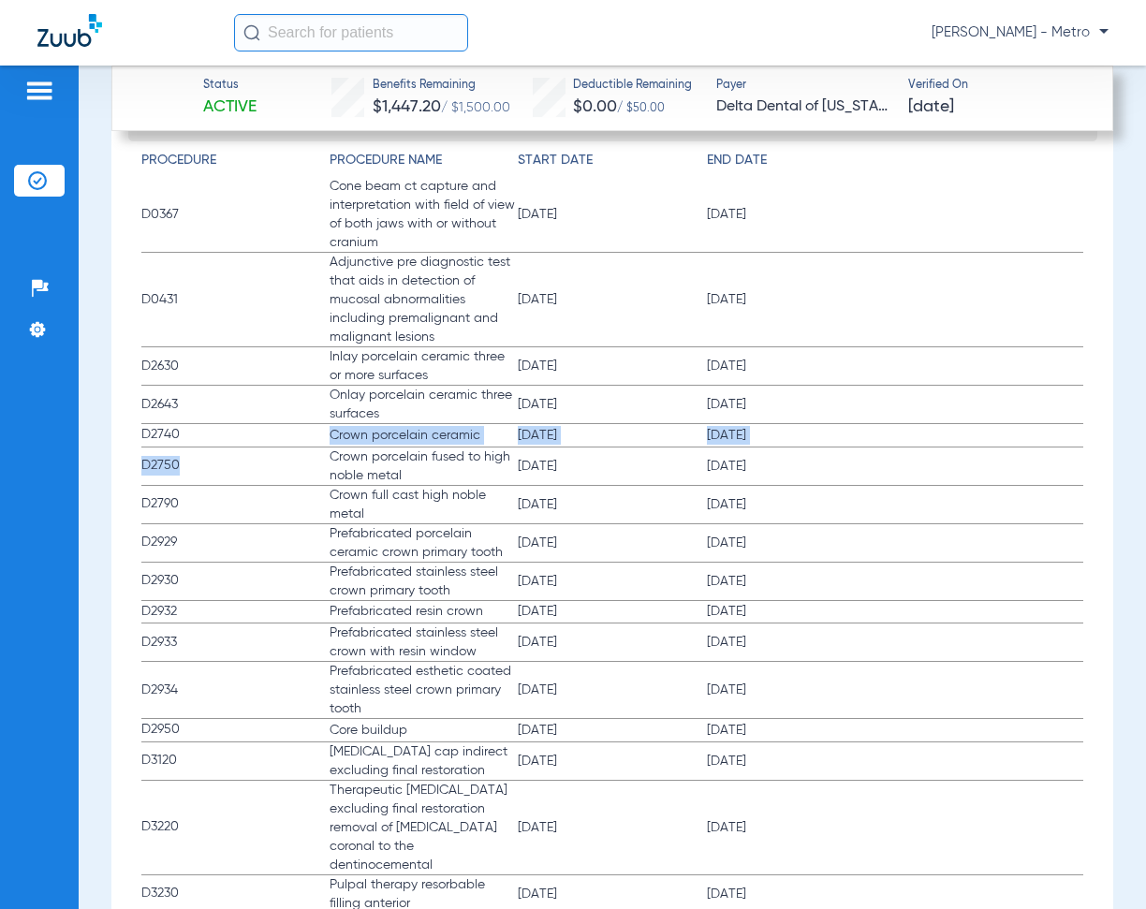
drag, startPoint x: 317, startPoint y: 436, endPoint x: 320, endPoint y: 469, distance: 33.0
click at [357, 469] on span "Crown porcelain fused to high noble metal" at bounding box center [424, 466] width 188 height 37
click at [364, 465] on span "Crown porcelain fused to high noble metal" at bounding box center [424, 466] width 188 height 37
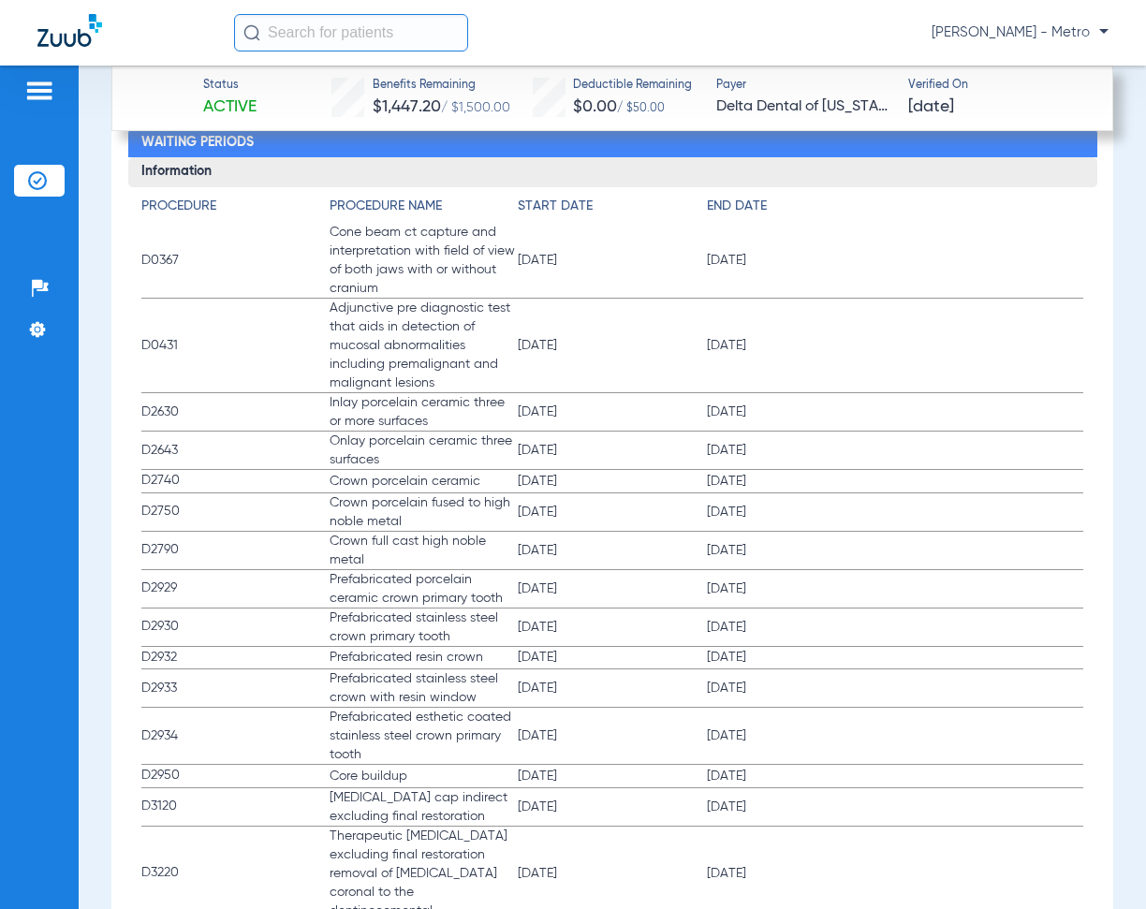
scroll to position [2632, 0]
